Goal: Navigation & Orientation: Understand site structure

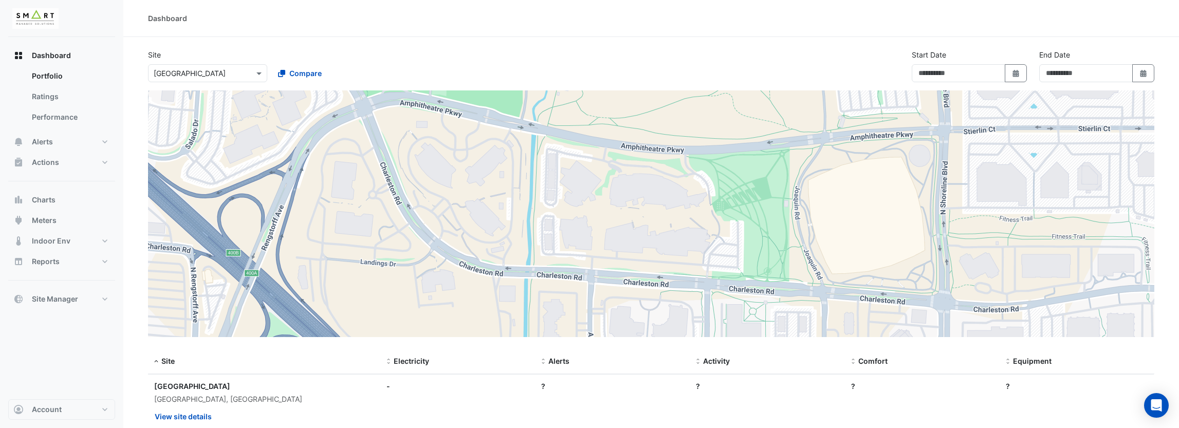
type input "**********"
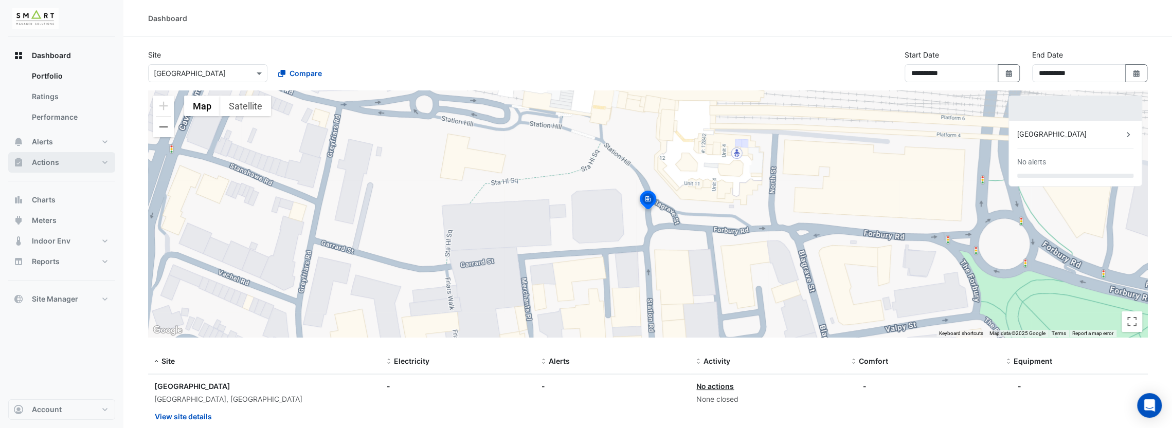
click at [109, 161] on button "Actions" at bounding box center [61, 162] width 107 height 21
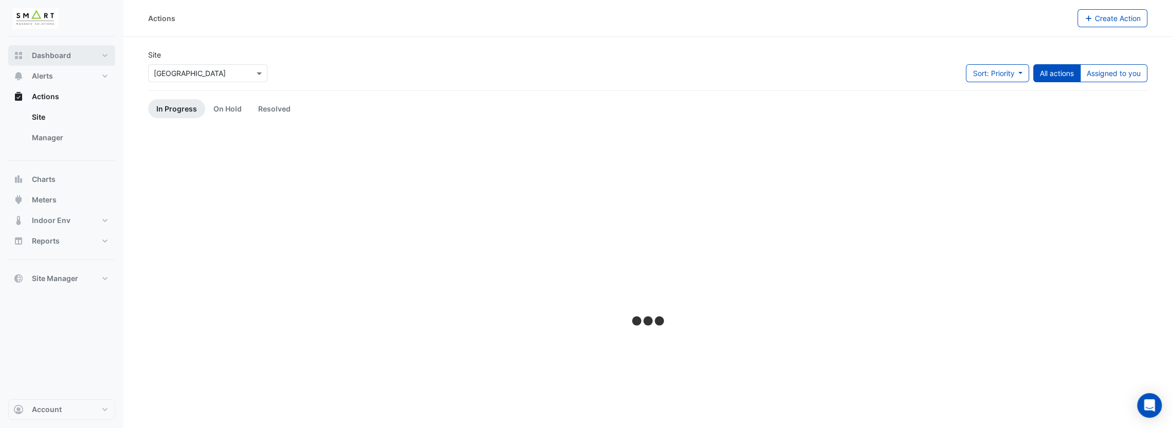
click at [106, 57] on button "Dashboard" at bounding box center [61, 55] width 107 height 21
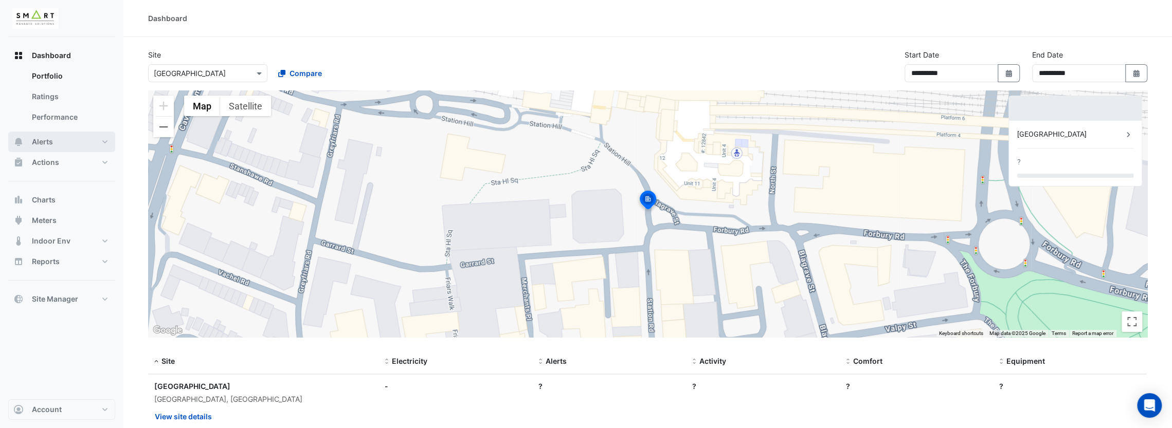
click at [104, 143] on button "Alerts" at bounding box center [61, 142] width 107 height 21
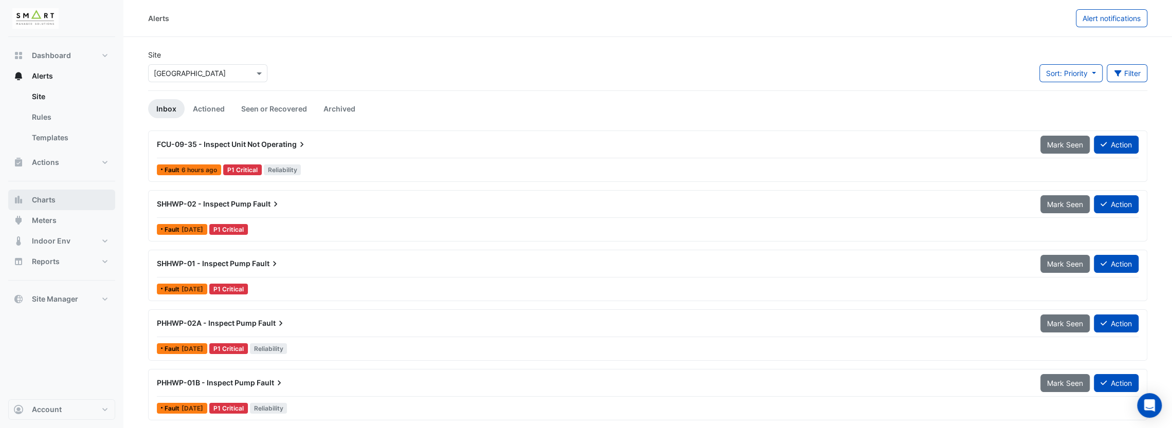
click at [76, 200] on button "Charts" at bounding box center [61, 200] width 107 height 21
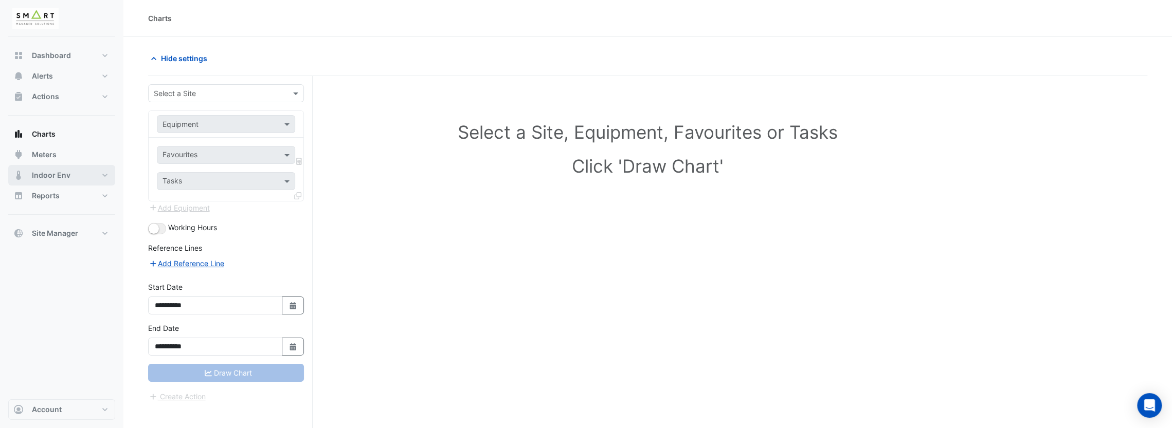
click at [101, 171] on button "Indoor Env" at bounding box center [61, 175] width 107 height 21
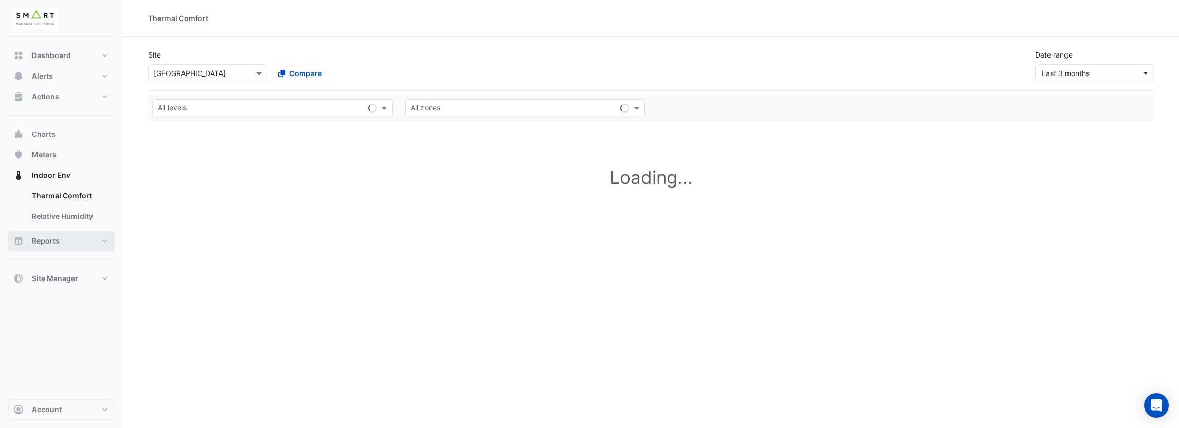
click at [103, 239] on button "Reports" at bounding box center [61, 241] width 107 height 21
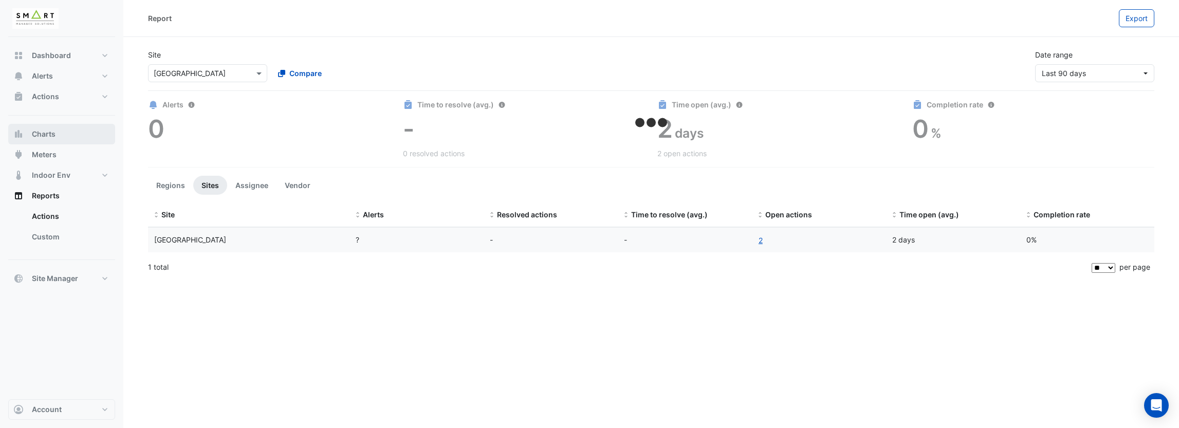
click at [74, 136] on button "Charts" at bounding box center [61, 134] width 107 height 21
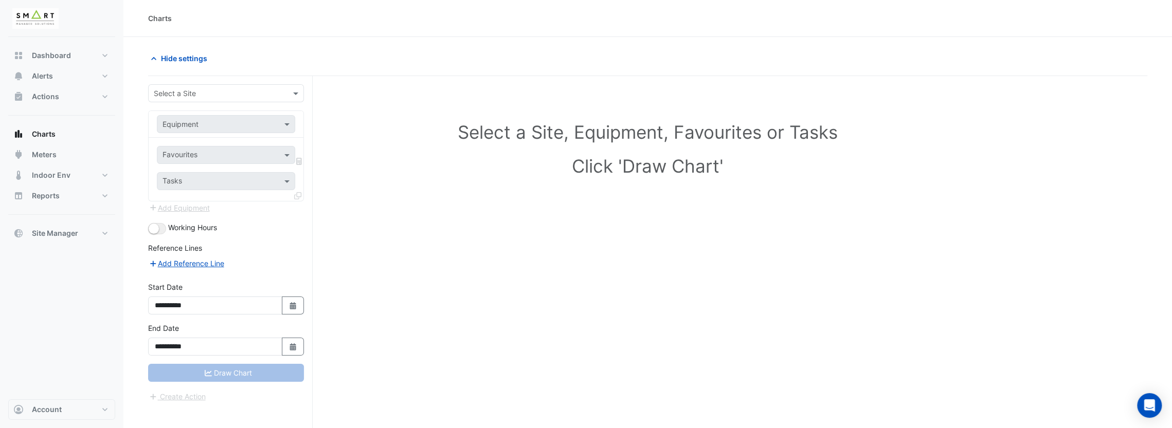
click at [81, 45] on div "Dashboard Portfolio Ratings Performance Alerts Site Rules Templates Actions Sit…" at bounding box center [61, 218] width 107 height 362
click at [94, 60] on button "Dashboard" at bounding box center [61, 55] width 107 height 21
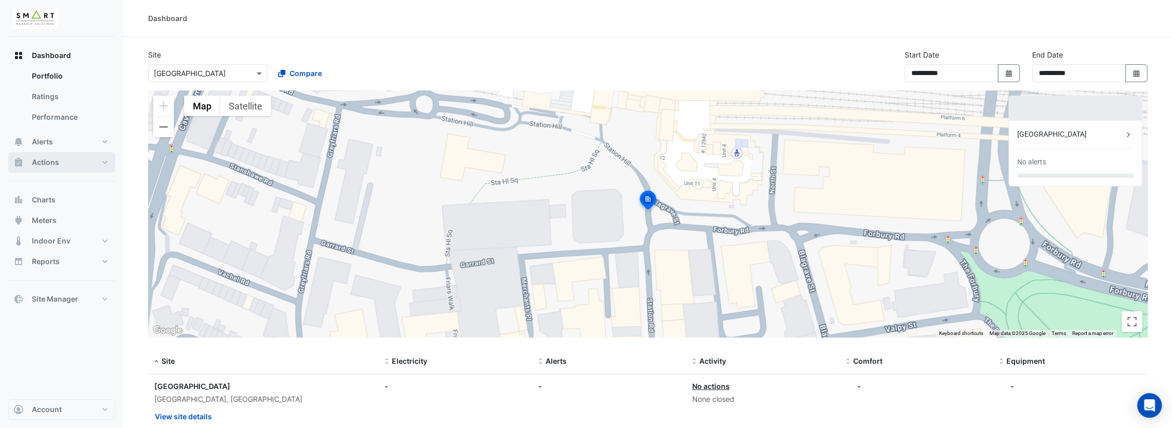
click at [59, 162] on button "Actions" at bounding box center [61, 162] width 107 height 21
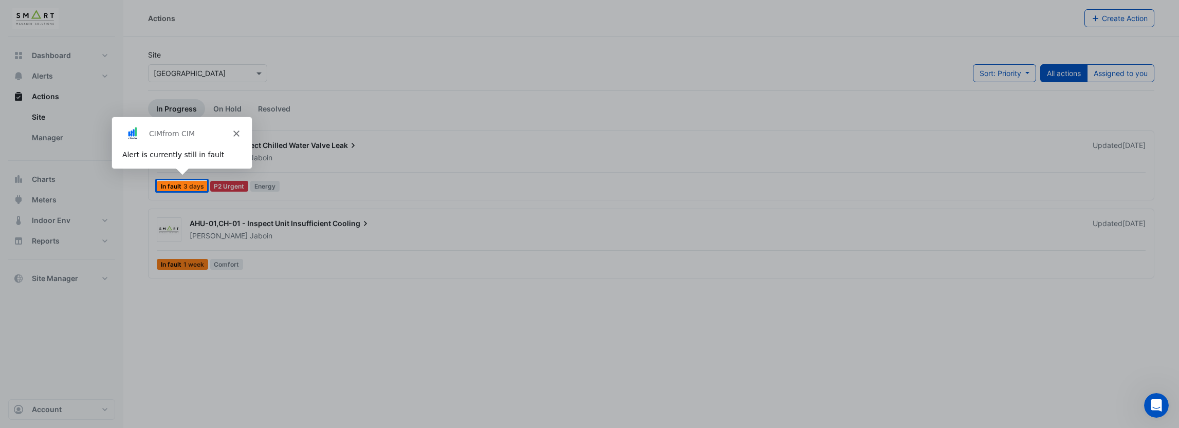
click at [322, 76] on div "Product tour overlay" at bounding box center [589, 214] width 1179 height 428
click at [235, 135] on icon "Close" at bounding box center [235, 133] width 6 height 6
